Goal: Task Accomplishment & Management: Complete application form

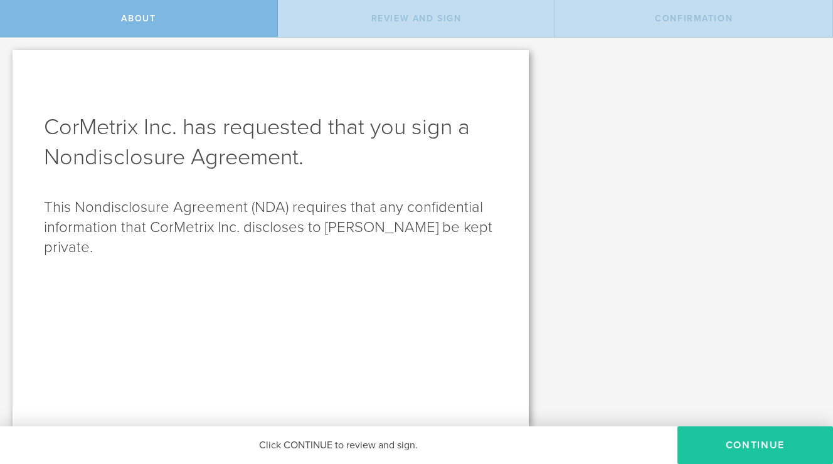
click at [749, 453] on button "Continue" at bounding box center [756, 446] width 156 height 38
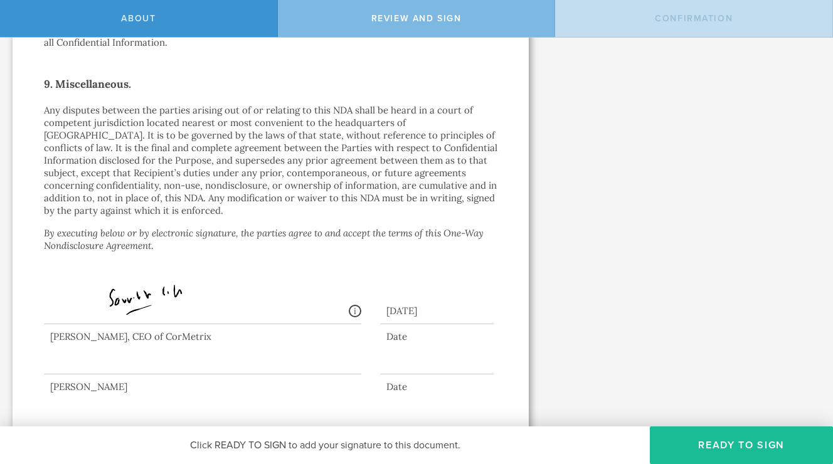
scroll to position [1146, 0]
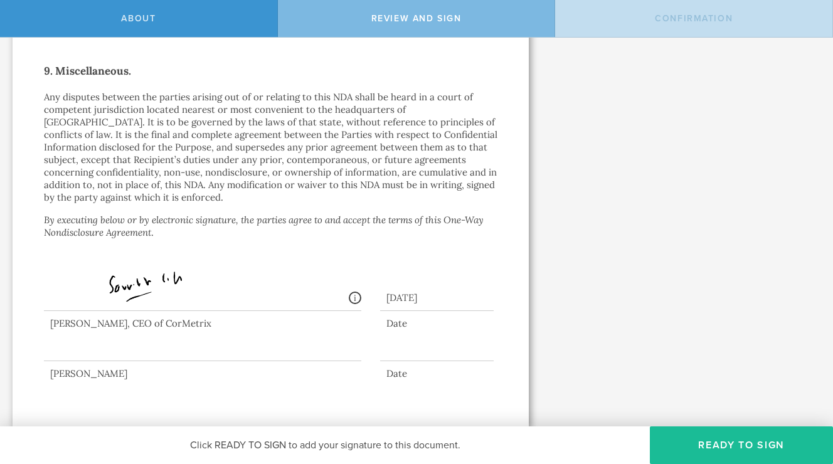
click at [185, 352] on div at bounding box center [202, 336] width 317 height 50
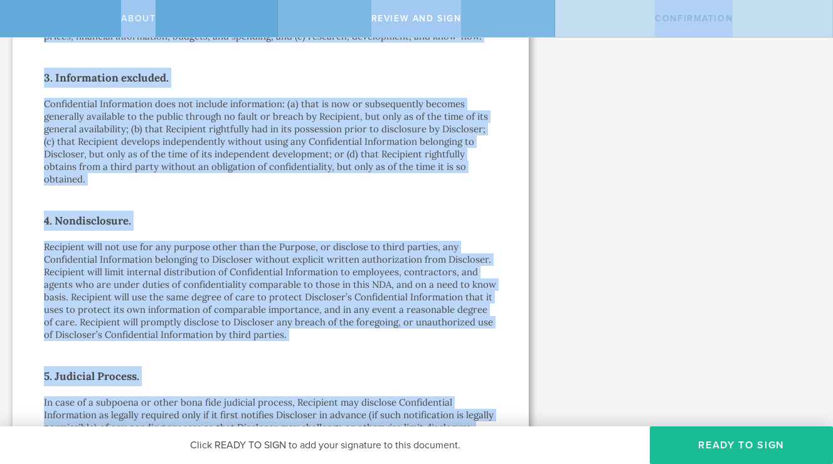
scroll to position [0, 0]
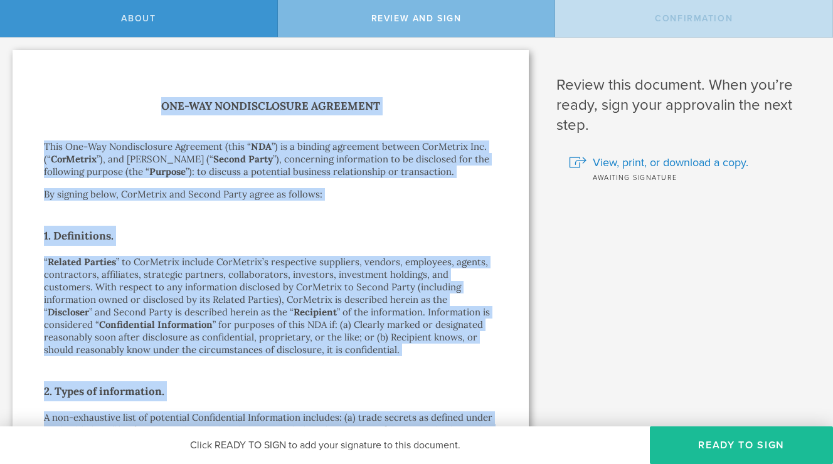
drag, startPoint x: 161, startPoint y: 236, endPoint x: 42, endPoint y: 112, distance: 171.7
copy div "Lor-Ips Dolorsitametc Adipiscin Elit Sed-Doe Temporincidid Utlaboree (dolo “ MA…"
click at [214, 229] on h2 "1. Definitions." at bounding box center [271, 236] width 454 height 20
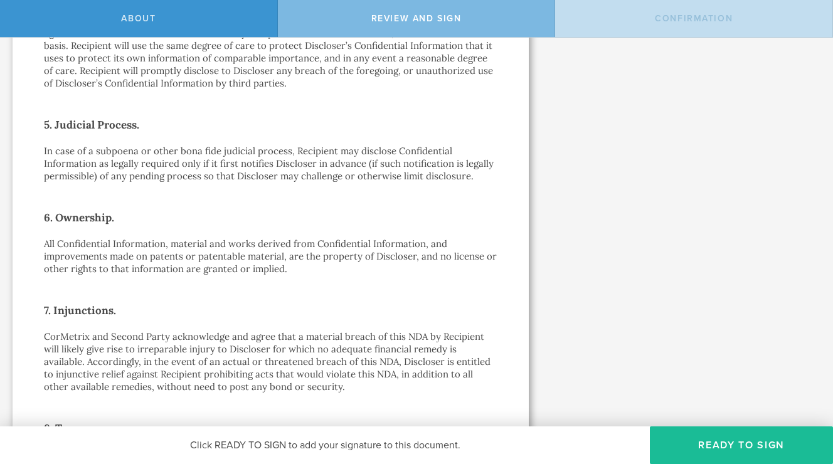
scroll to position [672, 0]
click at [712, 447] on button "Ready to Sign" at bounding box center [741, 446] width 183 height 38
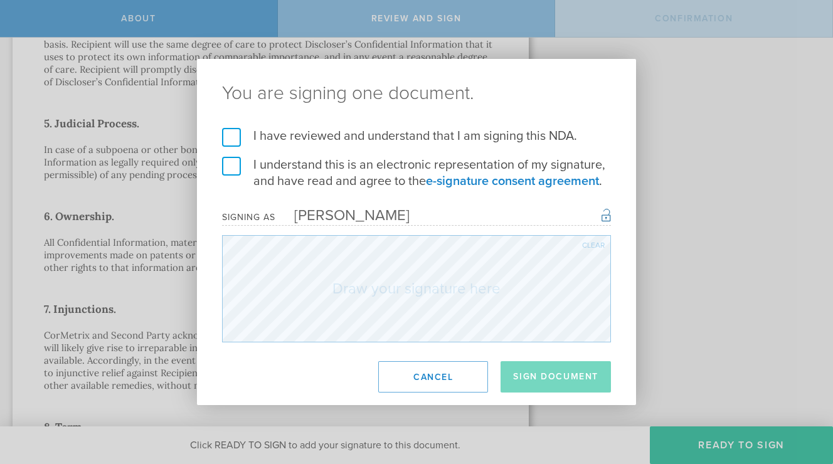
click at [314, 129] on label "I have reviewed and understand that I am signing this NDA." at bounding box center [416, 136] width 389 height 16
click at [0, 0] on input "I have reviewed and understand that I am signing this NDA." at bounding box center [0, 0] width 0 height 0
click at [300, 169] on label "I understand this is an electronic representation of my signature, and have rea…" at bounding box center [416, 173] width 389 height 33
click at [0, 0] on input "I understand this is an electronic representation of my signature, and have rea…" at bounding box center [0, 0] width 0 height 0
click at [576, 218] on form "I have reviewed and understand that I am signing this NDA. I understand this is…" at bounding box center [416, 235] width 389 height 215
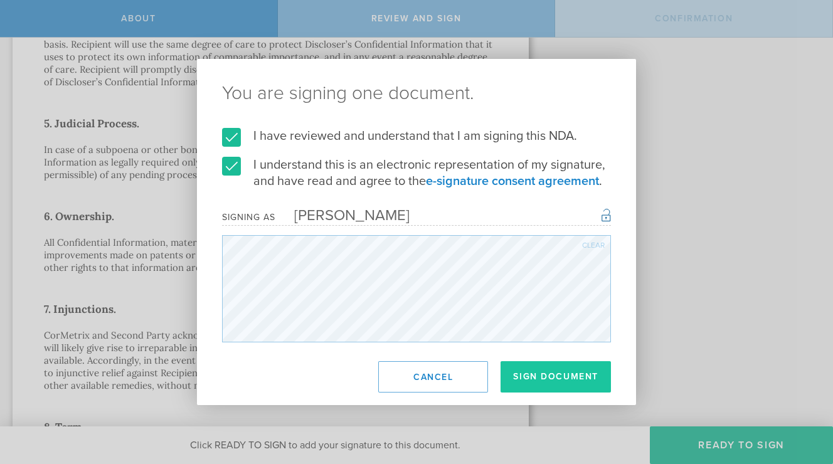
click at [553, 382] on button "Sign Document" at bounding box center [556, 376] width 110 height 31
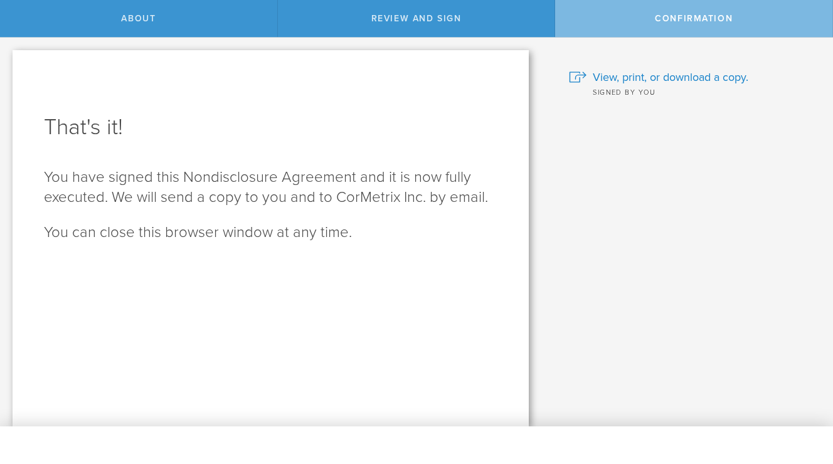
scroll to position [0, 0]
